Goal: Task Accomplishment & Management: Manage account settings

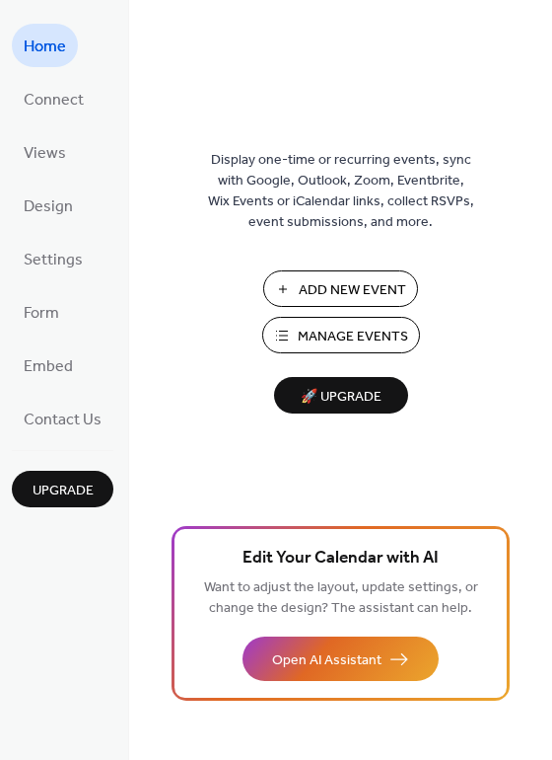
click at [328, 331] on span "Manage Events" at bounding box center [353, 336] width 110 height 21
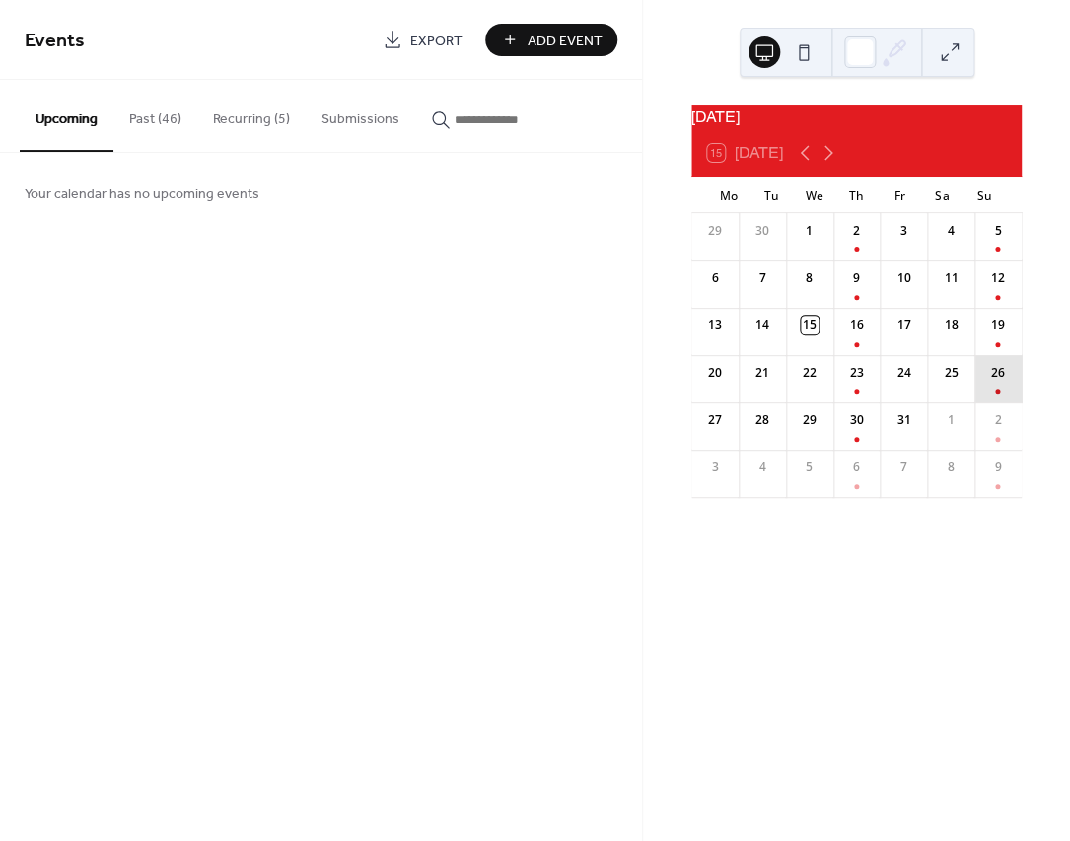
click at [985, 386] on div "26" at bounding box center [998, 378] width 47 height 47
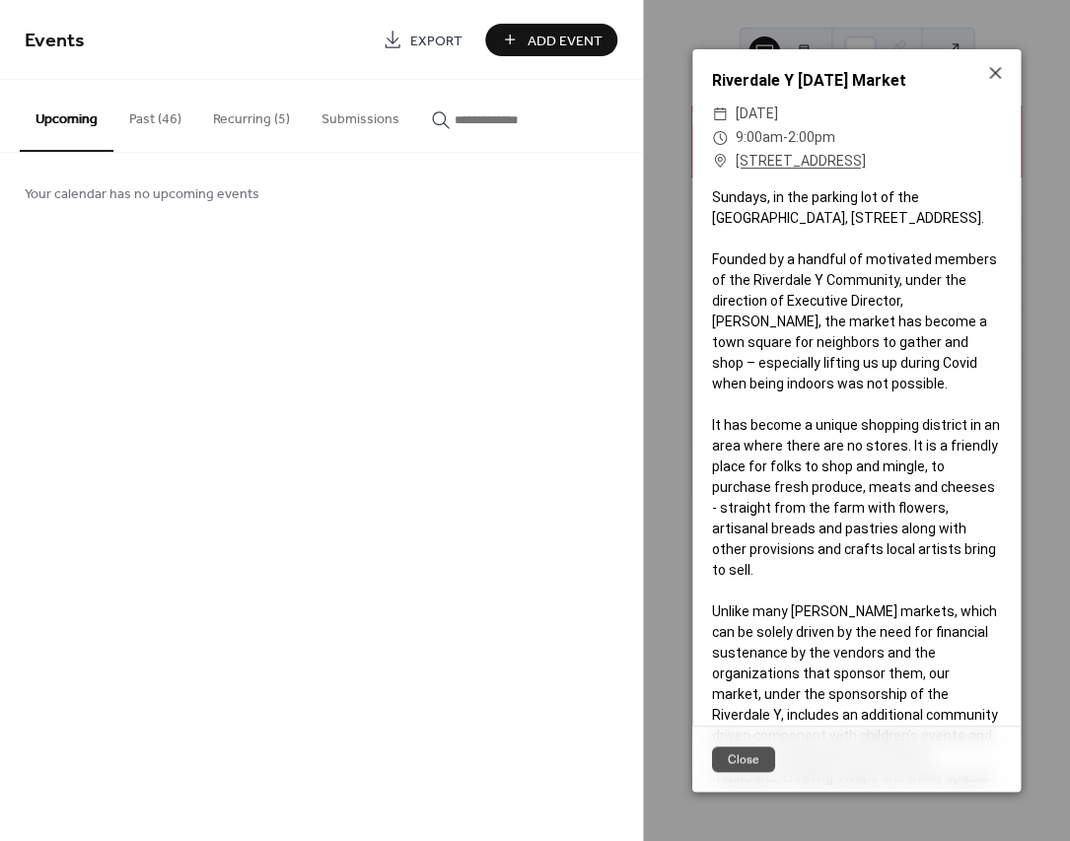
click at [908, 79] on div "Riverdale Y Sunday Market" at bounding box center [856, 81] width 328 height 24
click at [787, 208] on div "Sundays, in the parking lot of the Riverdale Temple, 4545 Independence Avenue, …" at bounding box center [856, 497] width 328 height 621
drag, startPoint x: 770, startPoint y: 195, endPoint x: 767, endPoint y: 236, distance: 40.5
click at [768, 236] on div "Sundays, in the parking lot of the Riverdale Temple, 4545 Independence Avenue, …" at bounding box center [856, 497] width 328 height 621
click at [995, 67] on icon at bounding box center [995, 73] width 24 height 24
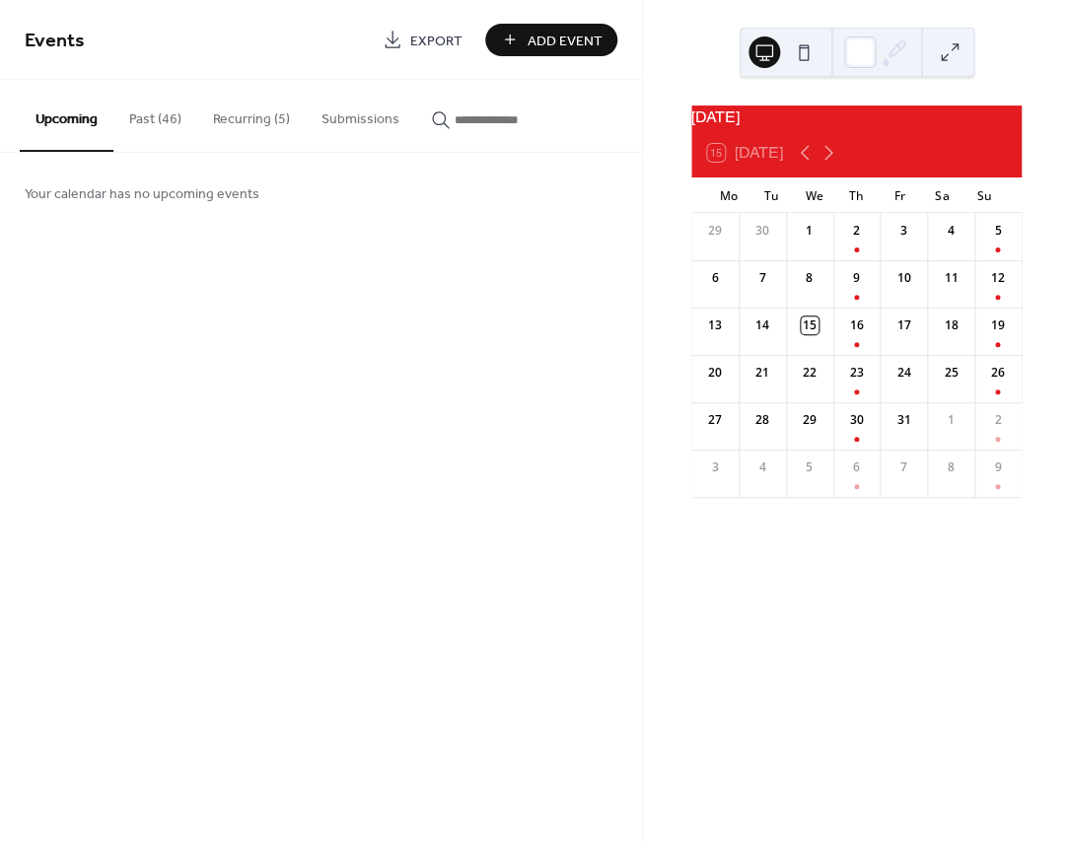
click at [158, 122] on button "Past (46)" at bounding box center [155, 115] width 84 height 70
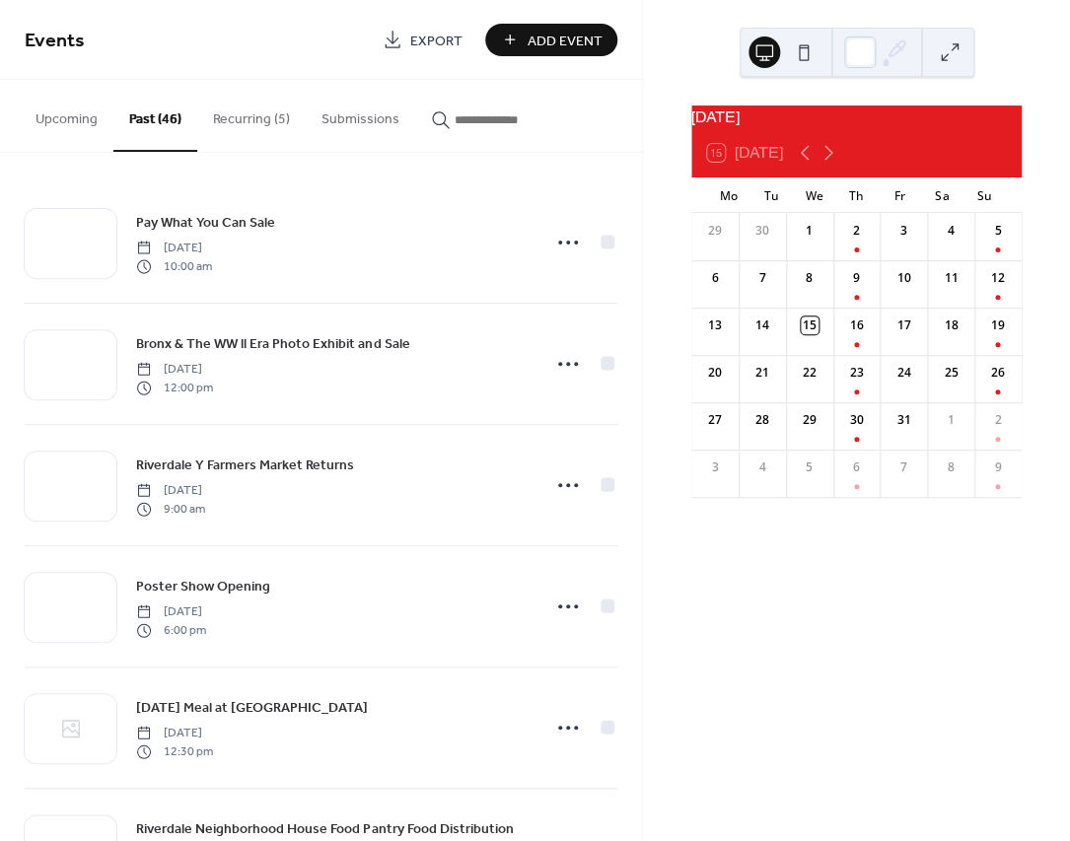
click at [221, 117] on button "Recurring (5)" at bounding box center [251, 115] width 109 height 70
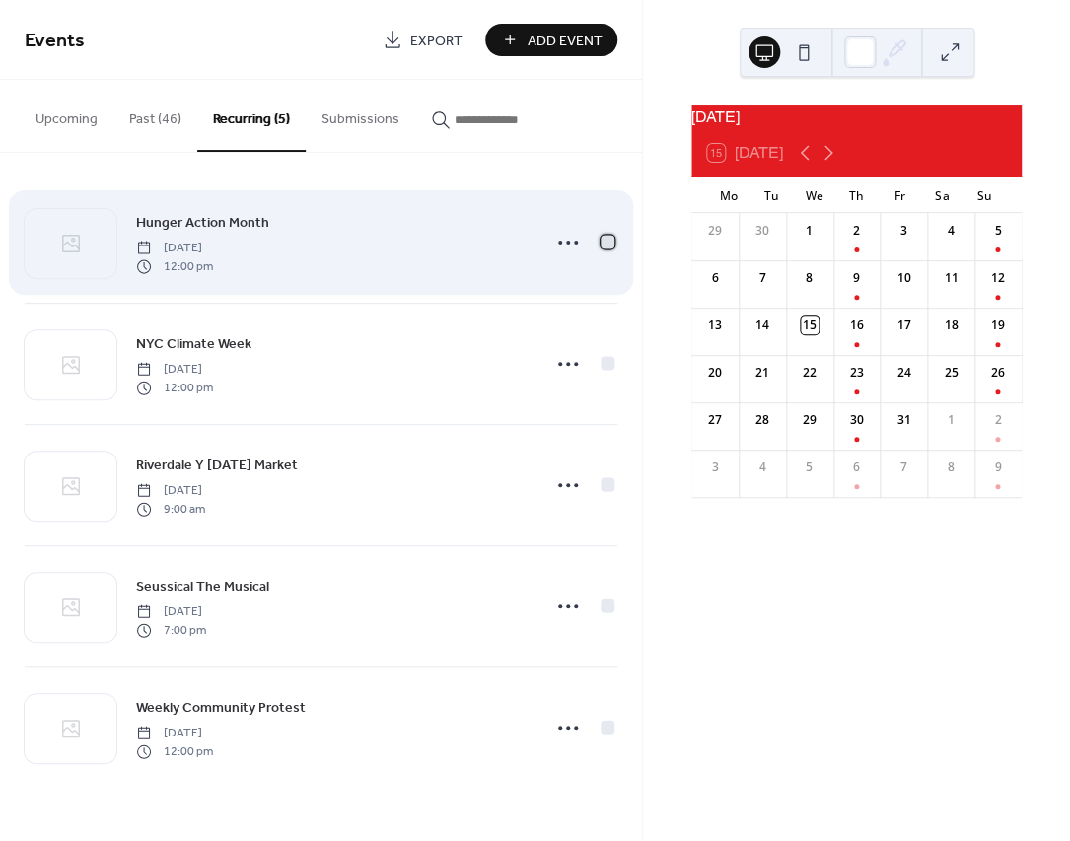
click at [604, 243] on div at bounding box center [608, 242] width 14 height 14
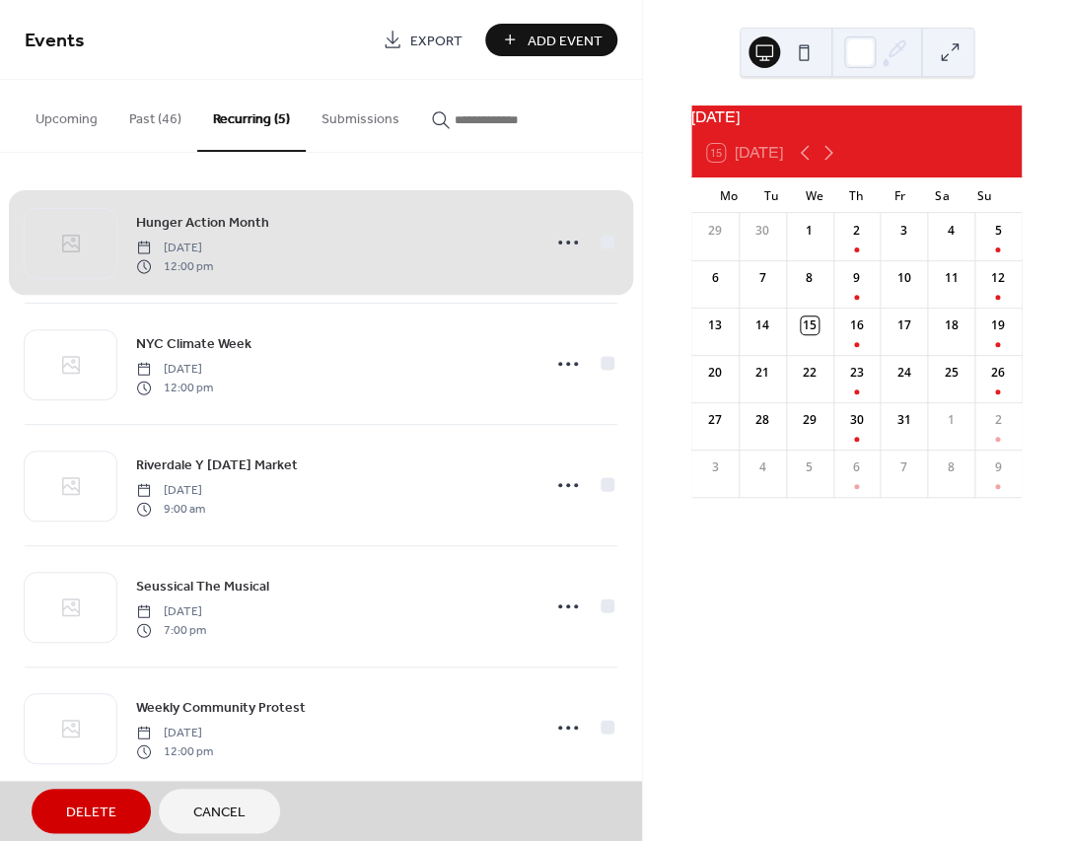
click at [73, 804] on span "Delete" at bounding box center [91, 813] width 50 height 21
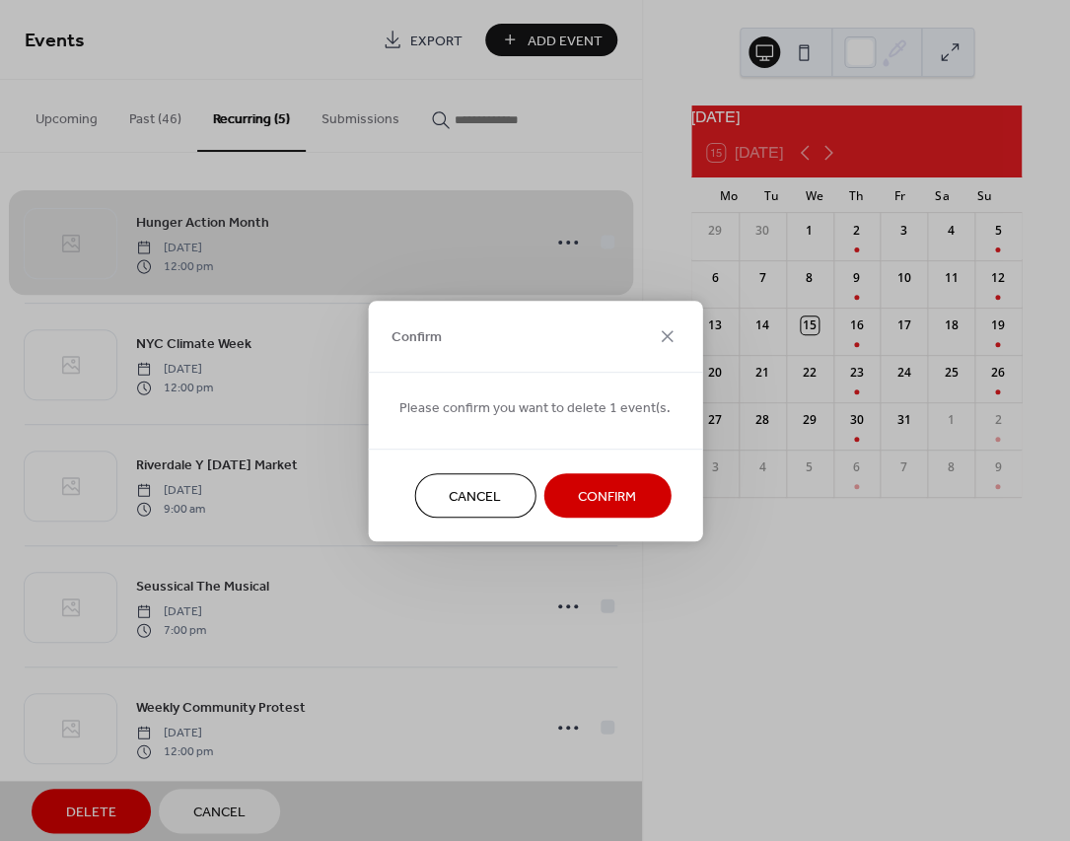
click at [590, 493] on span "Confirm" at bounding box center [607, 496] width 58 height 21
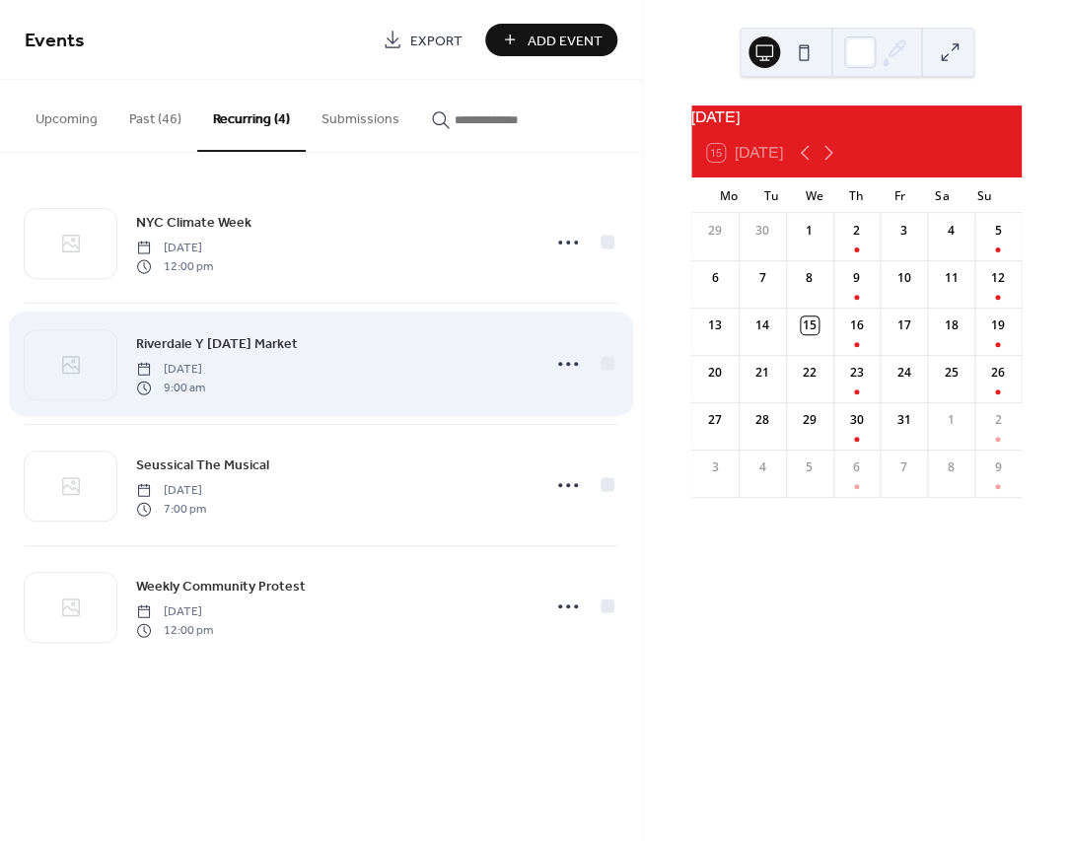
click at [401, 386] on div "Riverdale Y Sunday Market Sunday, May 25, 2025 9:00 am" at bounding box center [332, 363] width 393 height 63
click at [571, 366] on icon at bounding box center [568, 364] width 32 height 32
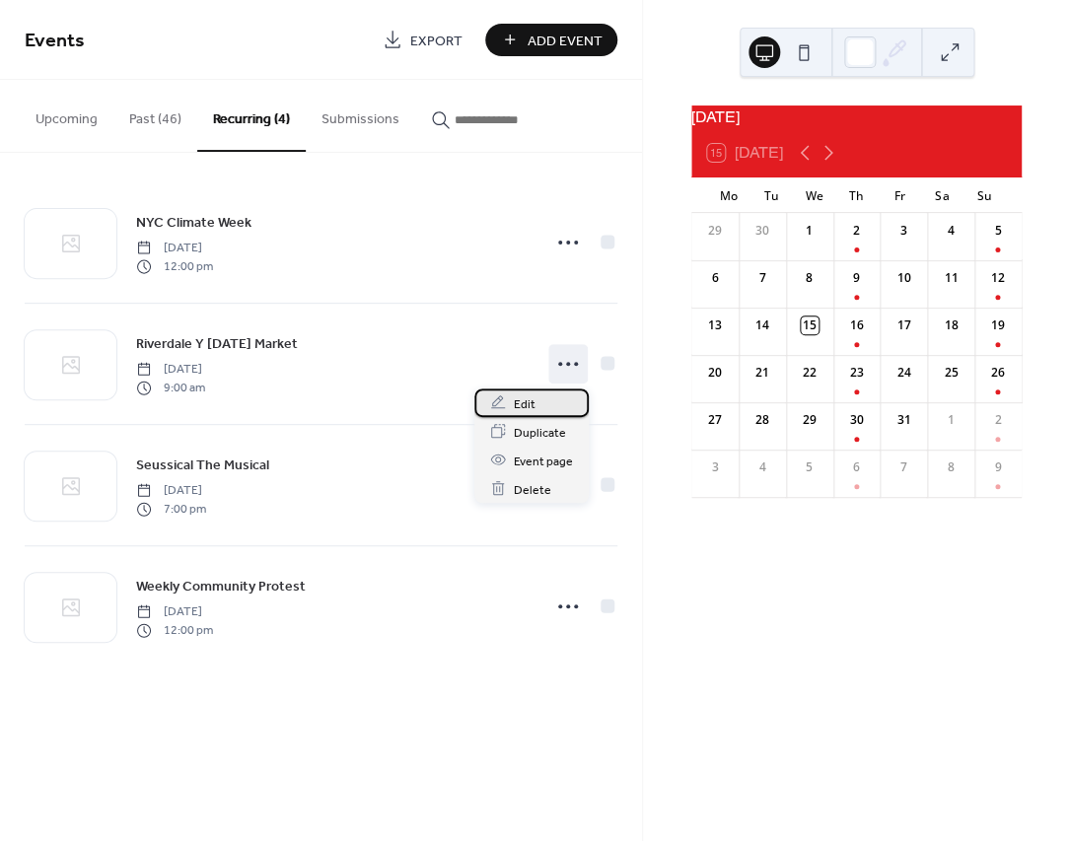
click at [527, 407] on span "Edit" at bounding box center [525, 404] width 22 height 21
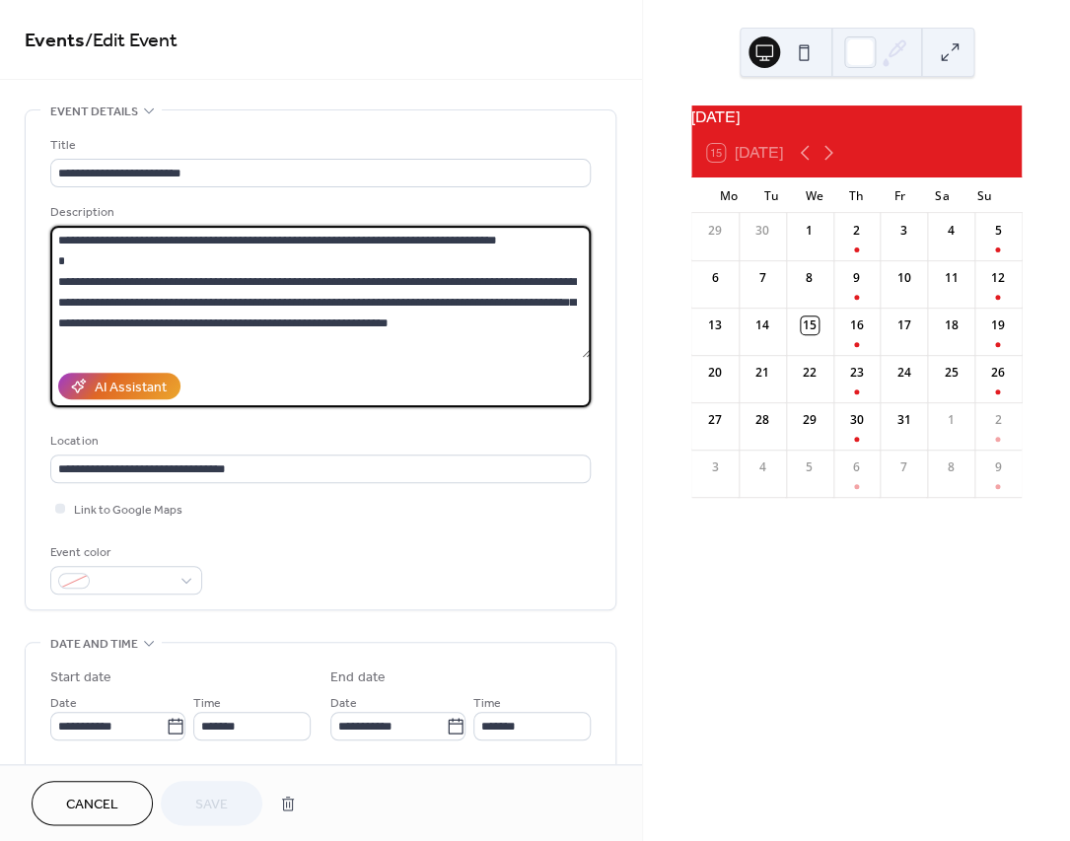
drag, startPoint x: 317, startPoint y: 244, endPoint x: 249, endPoint y: 235, distance: 68.6
click at [211, 248] on textarea at bounding box center [320, 292] width 541 height 132
drag, startPoint x: 422, startPoint y: 243, endPoint x: 279, endPoint y: 247, distance: 143.1
click at [279, 247] on textarea at bounding box center [320, 292] width 541 height 132
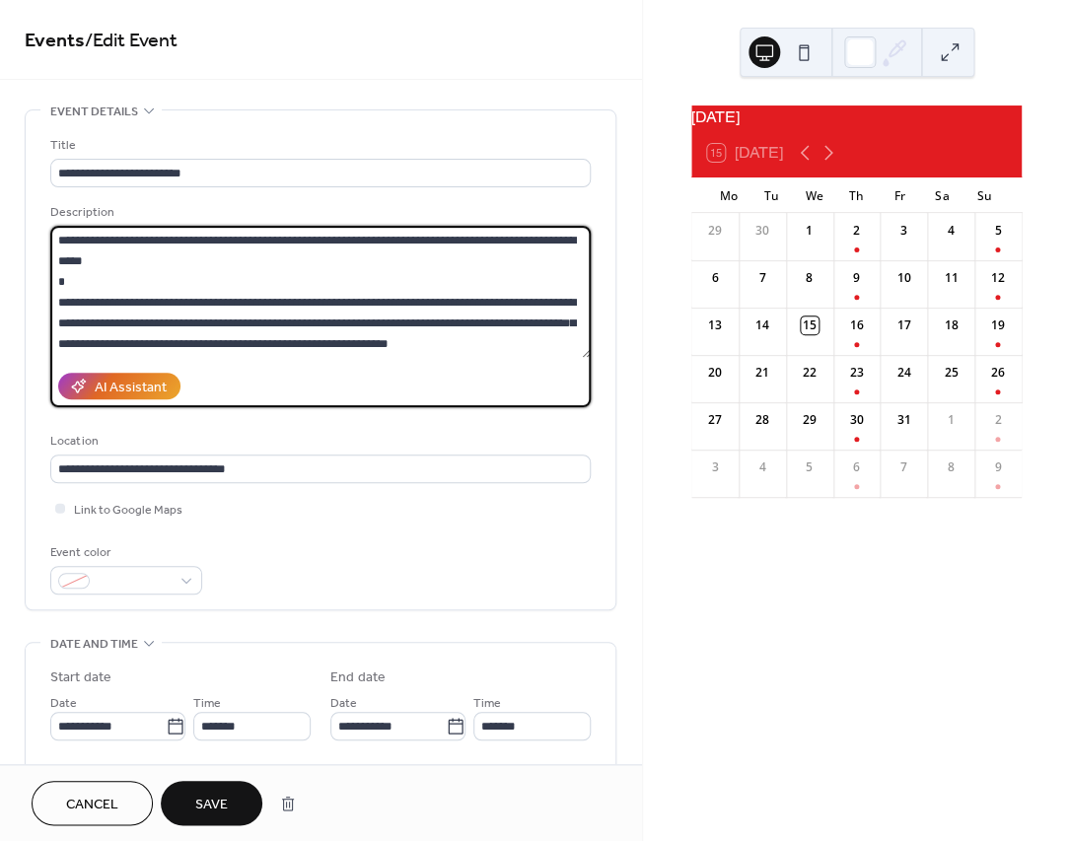
click at [74, 268] on textarea at bounding box center [320, 292] width 541 height 132
click at [444, 307] on textarea at bounding box center [320, 292] width 541 height 132
click at [233, 330] on textarea at bounding box center [320, 292] width 541 height 132
type textarea "**********"
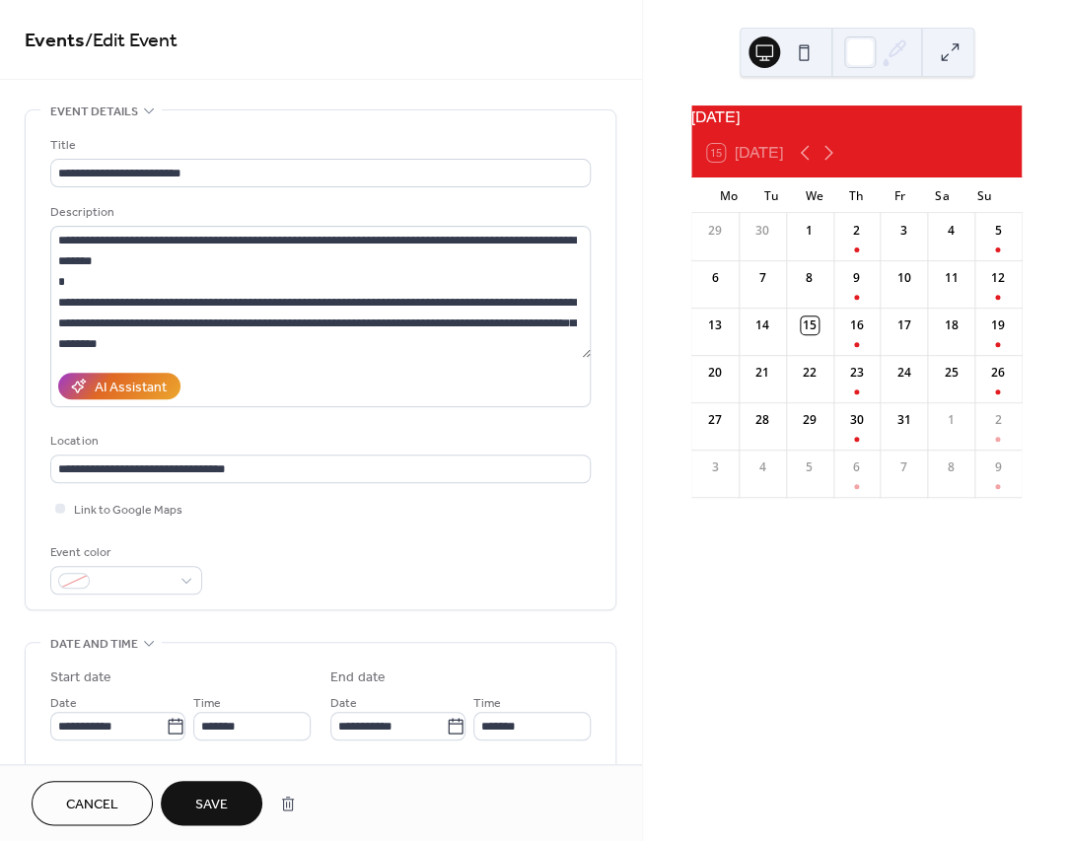
click at [218, 800] on span "Save" at bounding box center [211, 805] width 33 height 21
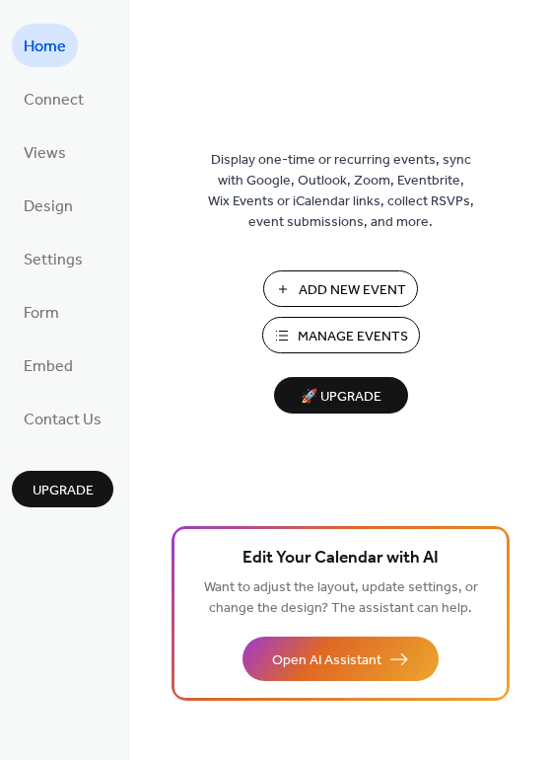
click at [350, 350] on button "Manage Events" at bounding box center [341, 335] width 158 height 36
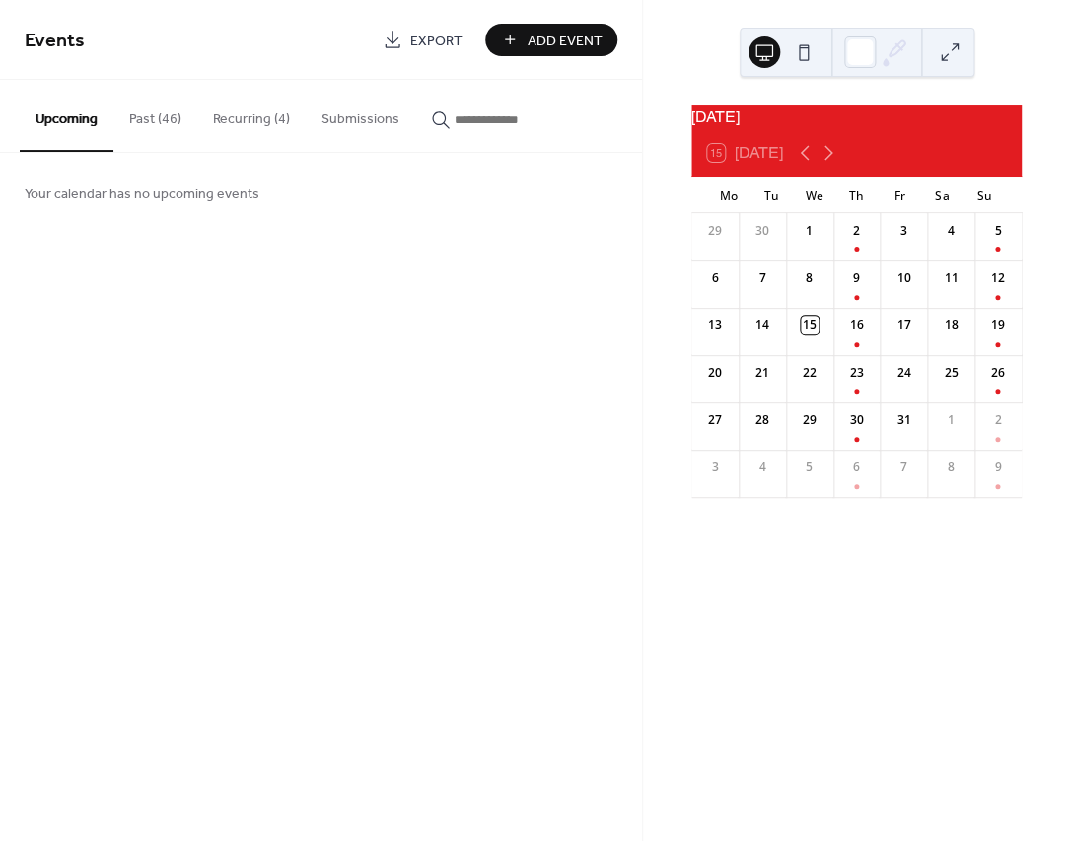
click at [221, 112] on button "Recurring (4)" at bounding box center [251, 115] width 109 height 70
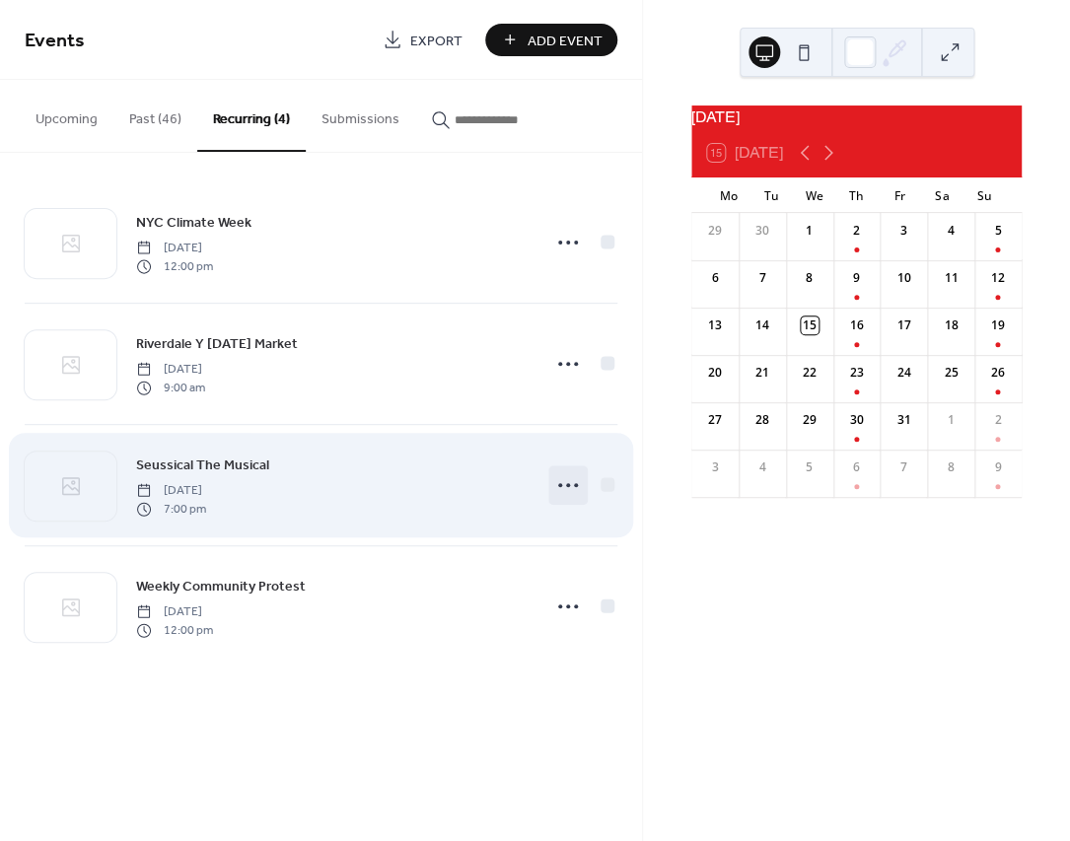
click at [574, 488] on icon at bounding box center [568, 486] width 32 height 32
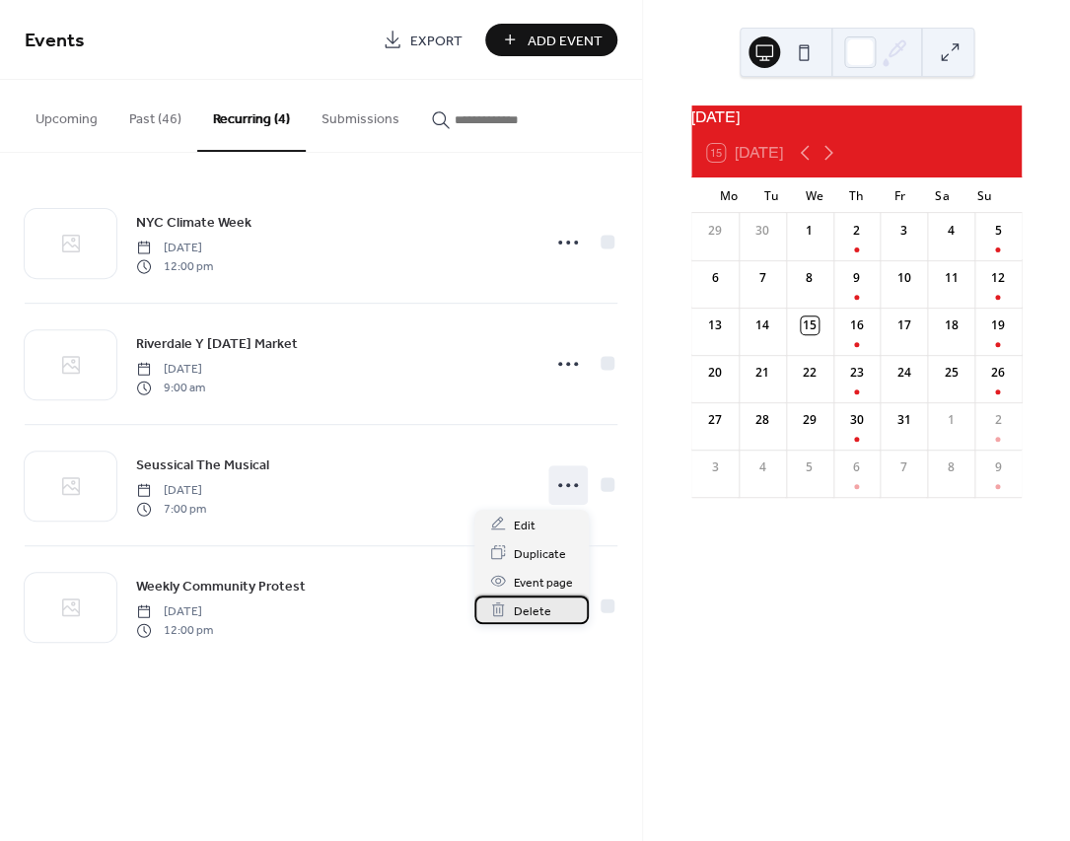
click at [532, 608] on span "Delete" at bounding box center [532, 611] width 37 height 21
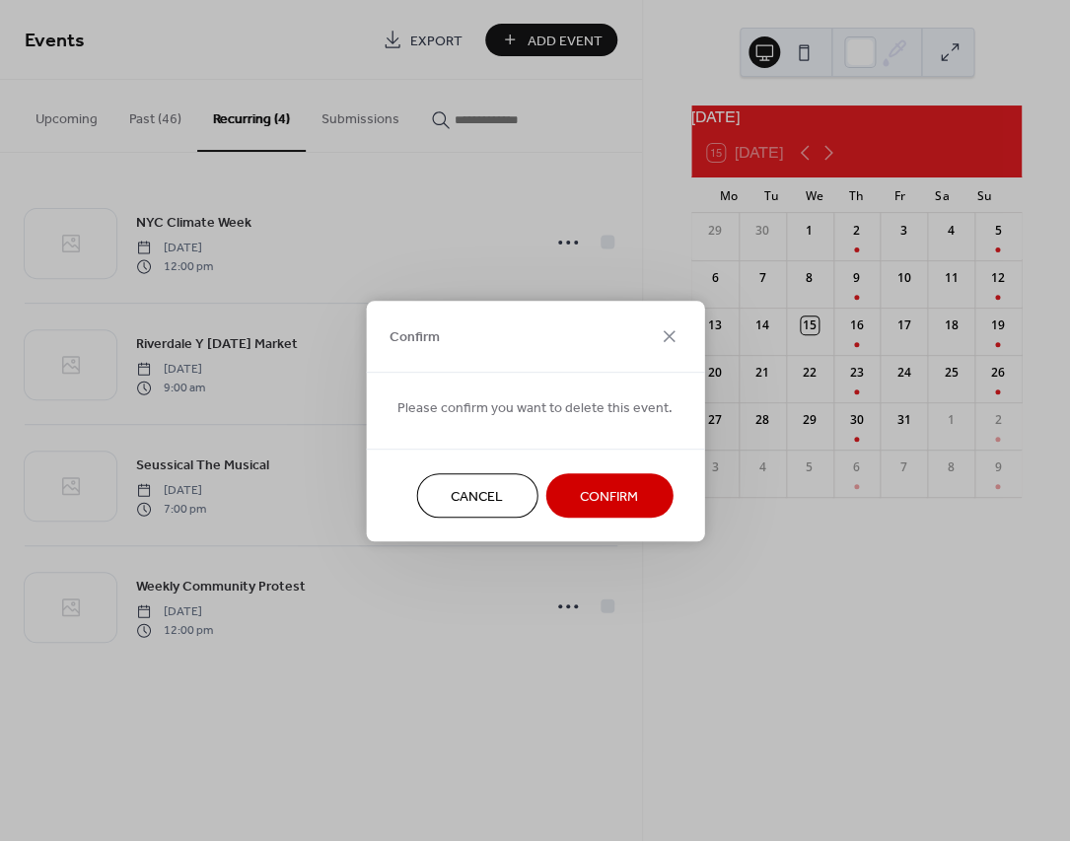
click at [643, 494] on button "Confirm" at bounding box center [608, 495] width 127 height 44
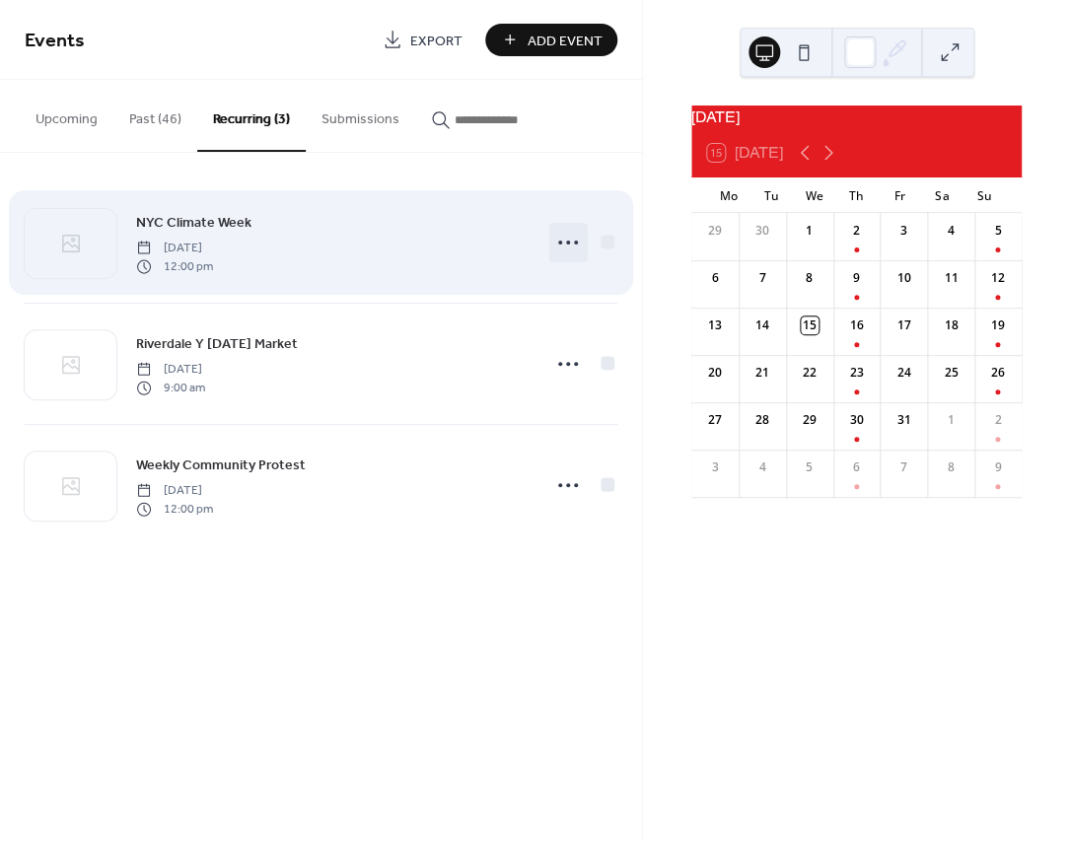
click at [564, 252] on icon at bounding box center [568, 243] width 32 height 32
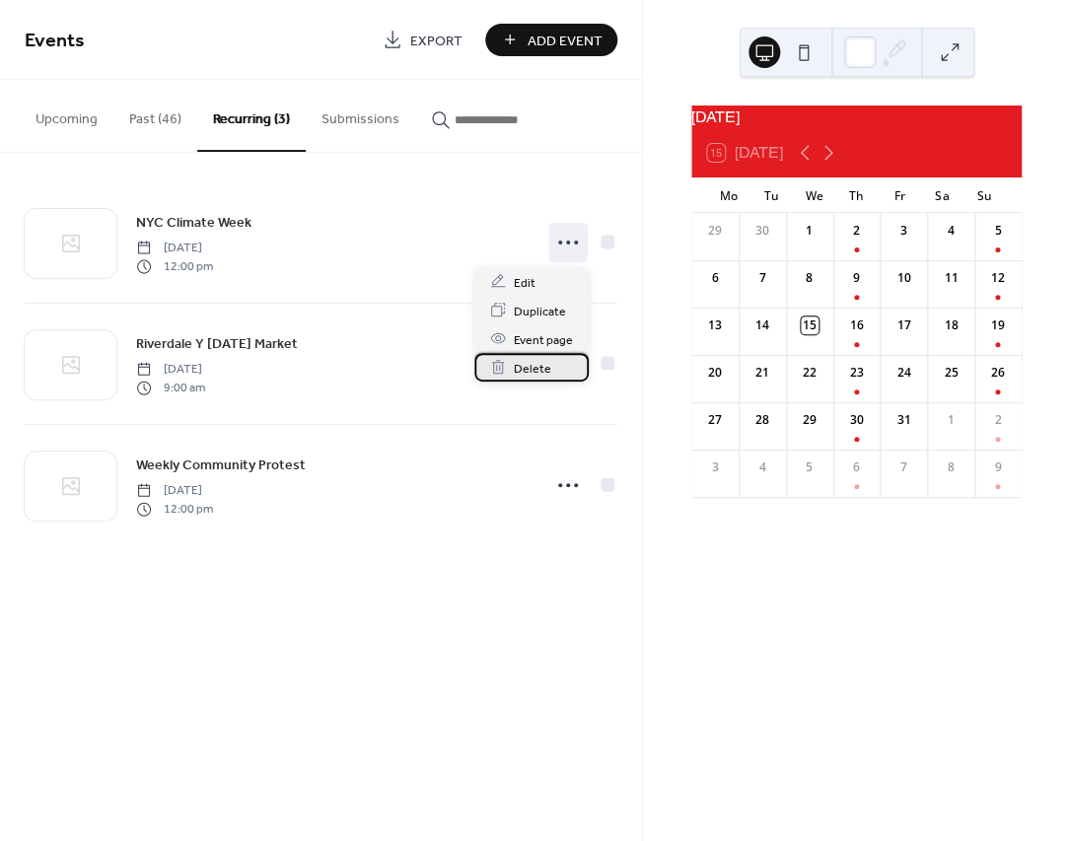
click at [539, 367] on span "Delete" at bounding box center [532, 368] width 37 height 21
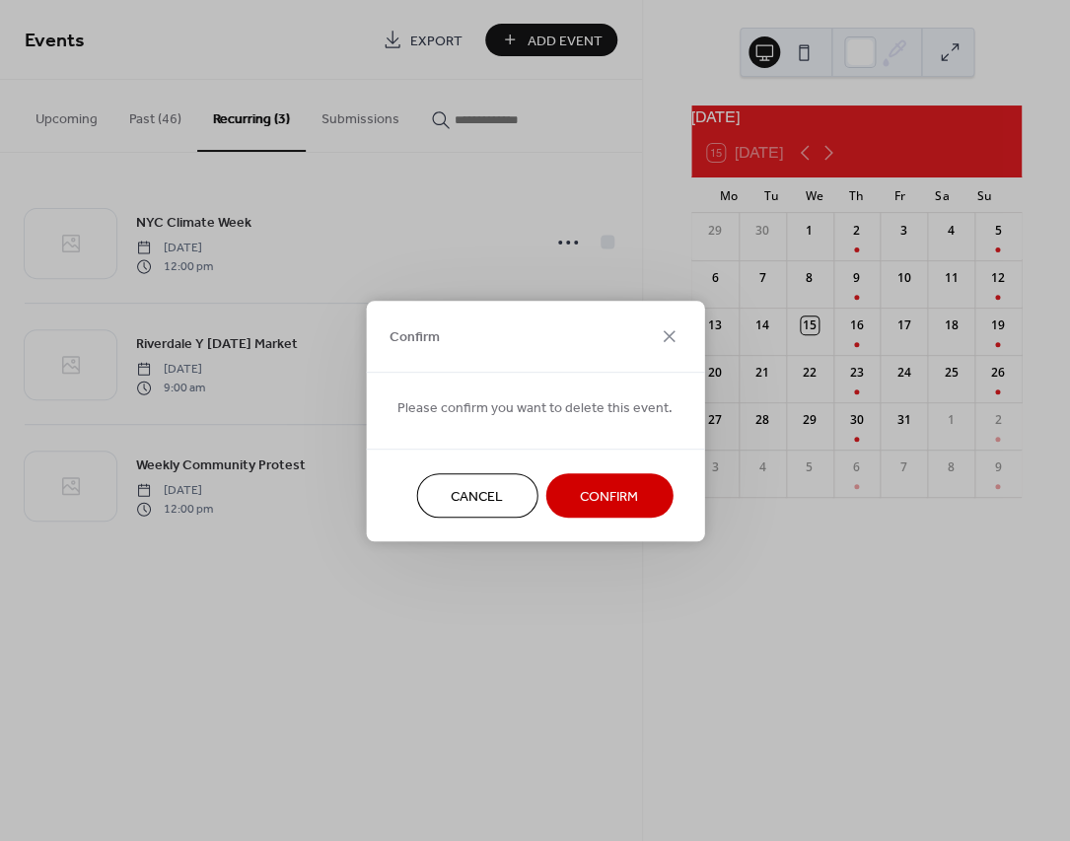
click at [571, 502] on button "Confirm" at bounding box center [608, 495] width 127 height 44
